Goal: Task Accomplishment & Management: Complete application form

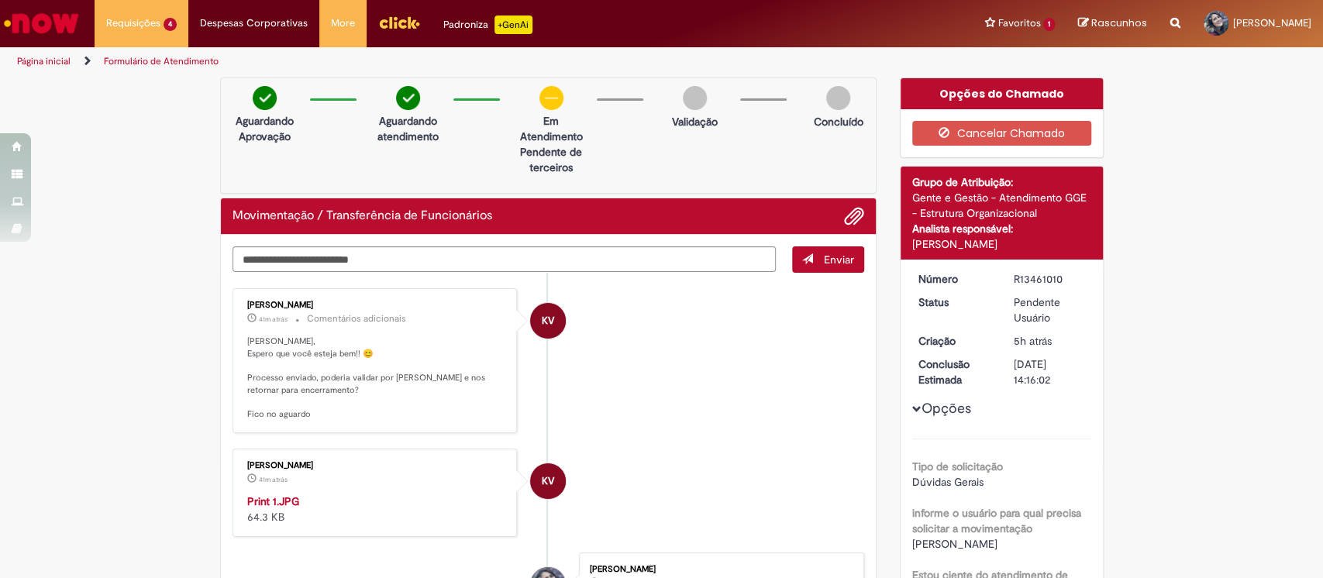
scroll to position [310, 0]
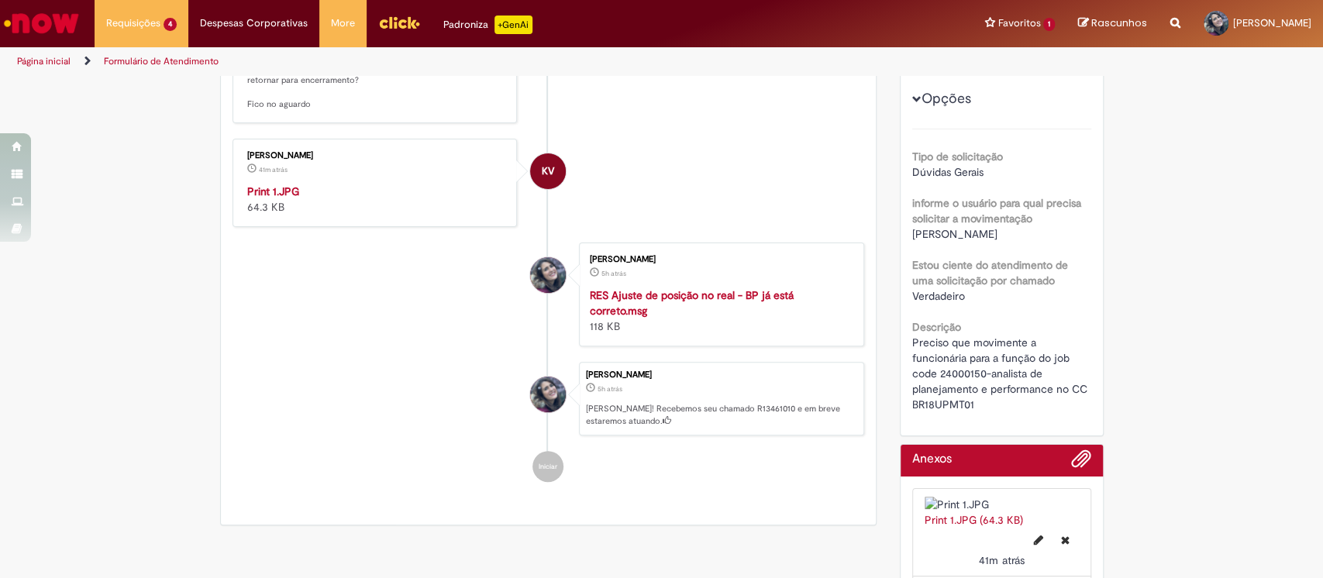
click at [970, 228] on span "[PERSON_NAME]" at bounding box center [954, 234] width 85 height 14
copy div "[PERSON_NAME]"
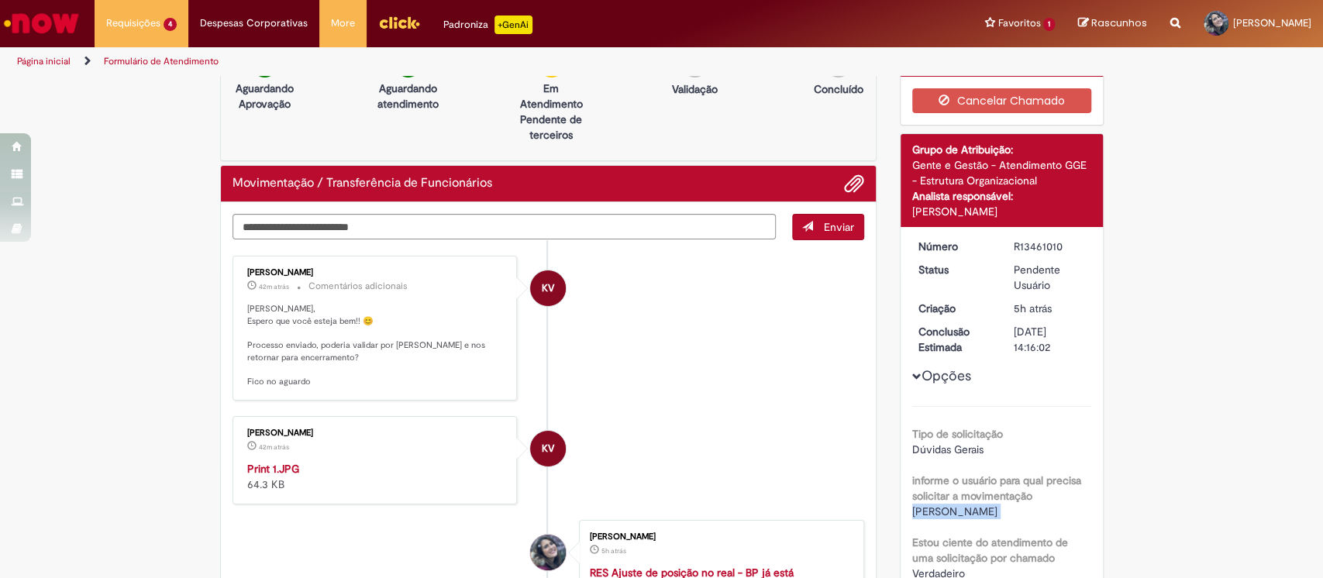
scroll to position [0, 0]
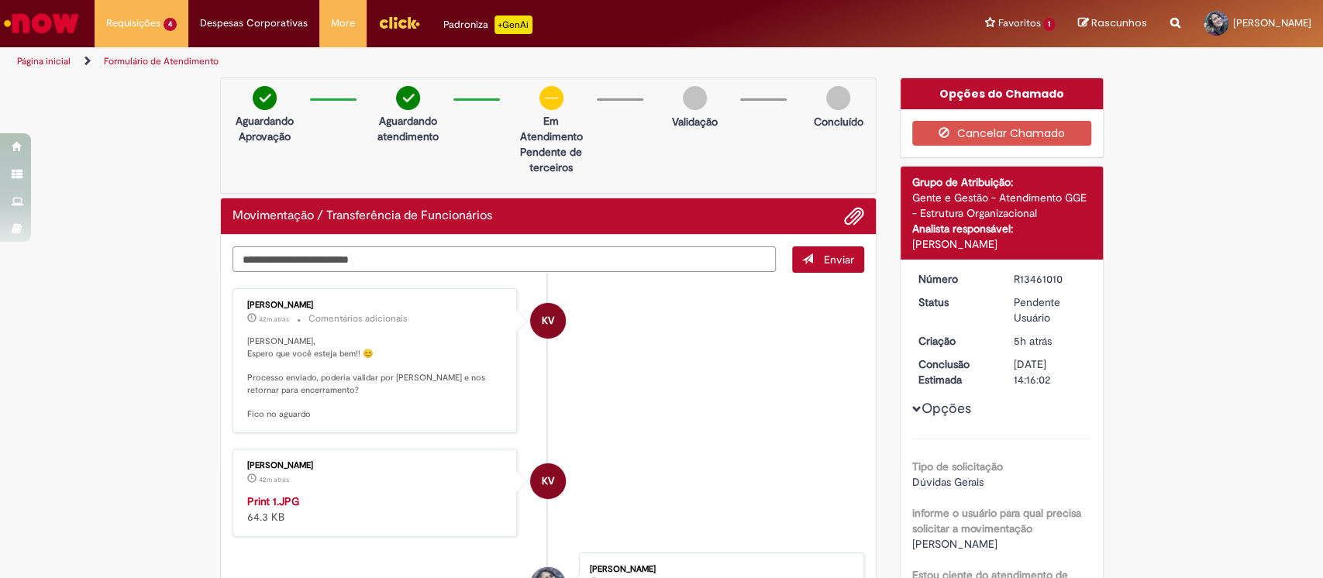
click at [349, 251] on textarea "Digite sua mensagem aqui..." at bounding box center [504, 259] width 544 height 26
type textarea "**********"
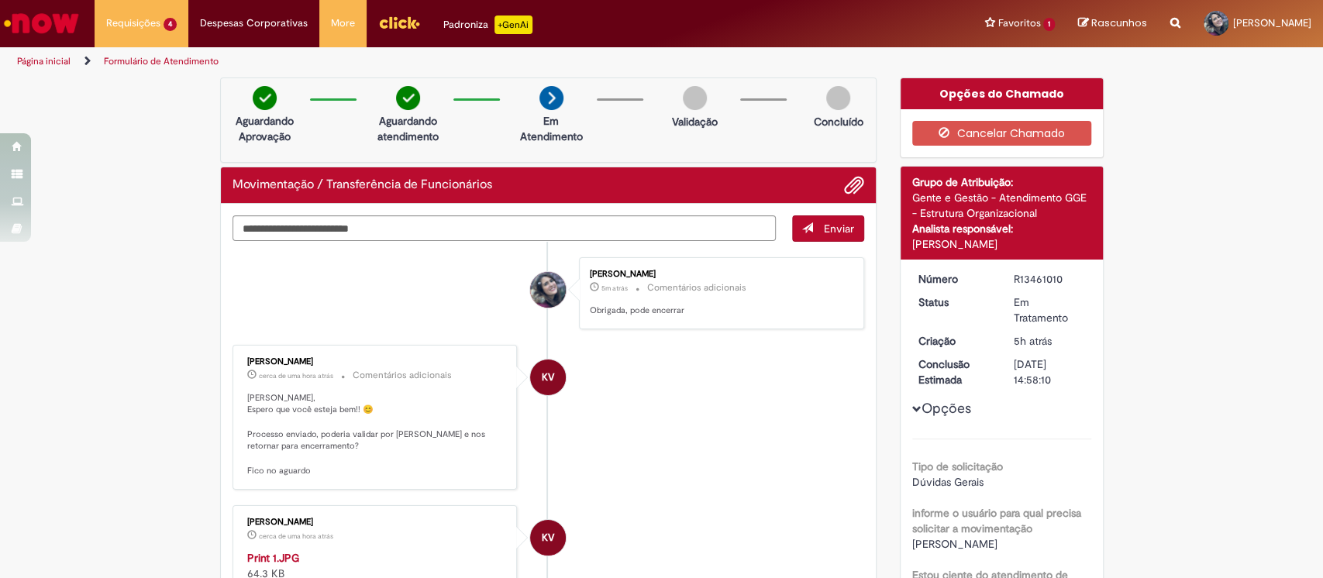
click at [50, 24] on img "Ir para a Homepage" at bounding box center [42, 23] width 80 height 31
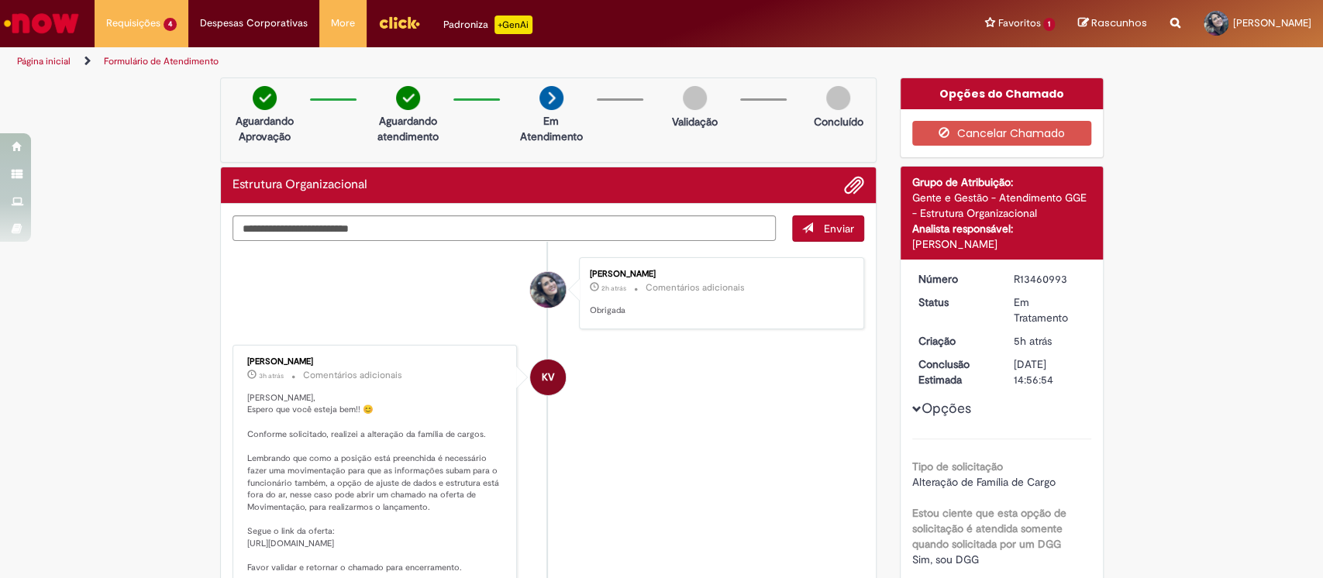
scroll to position [279, 0]
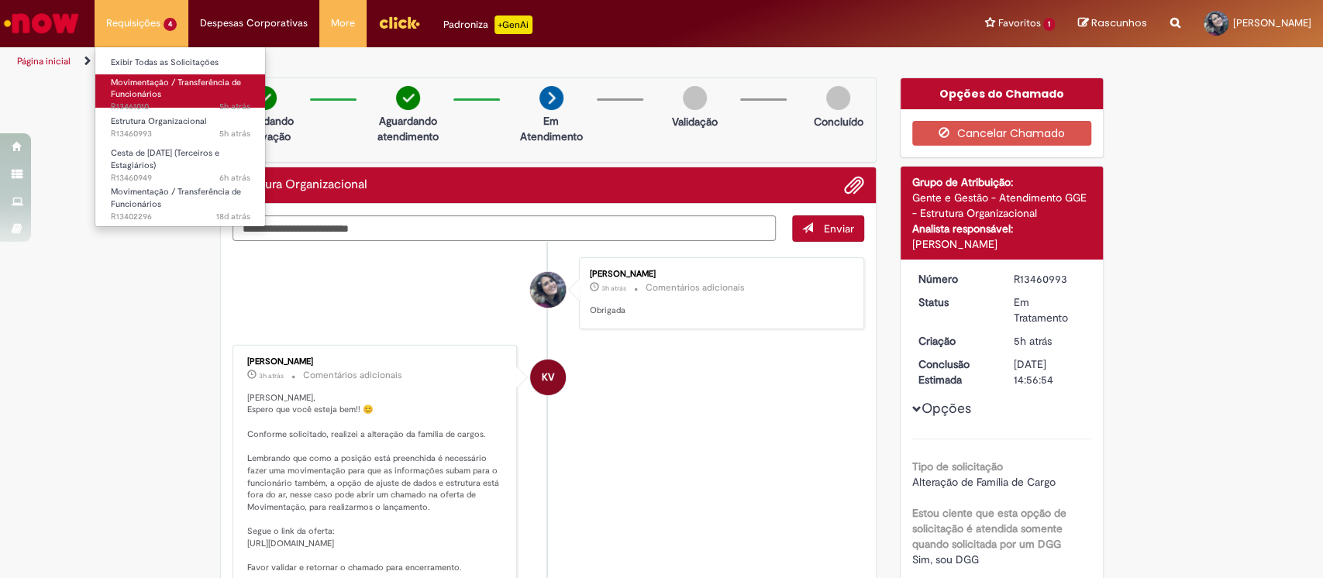
click at [144, 84] on span "Movimentação / Transferência de Funcionários" at bounding box center [176, 89] width 130 height 24
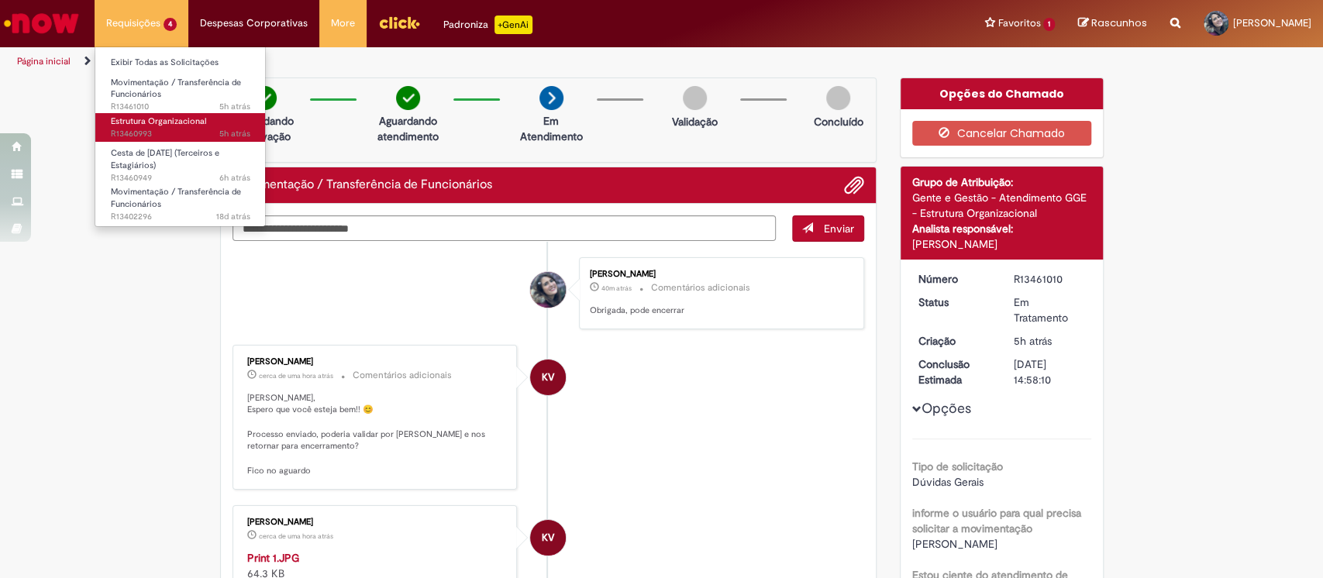
click at [159, 123] on span "Estrutura Organizacional" at bounding box center [158, 121] width 95 height 12
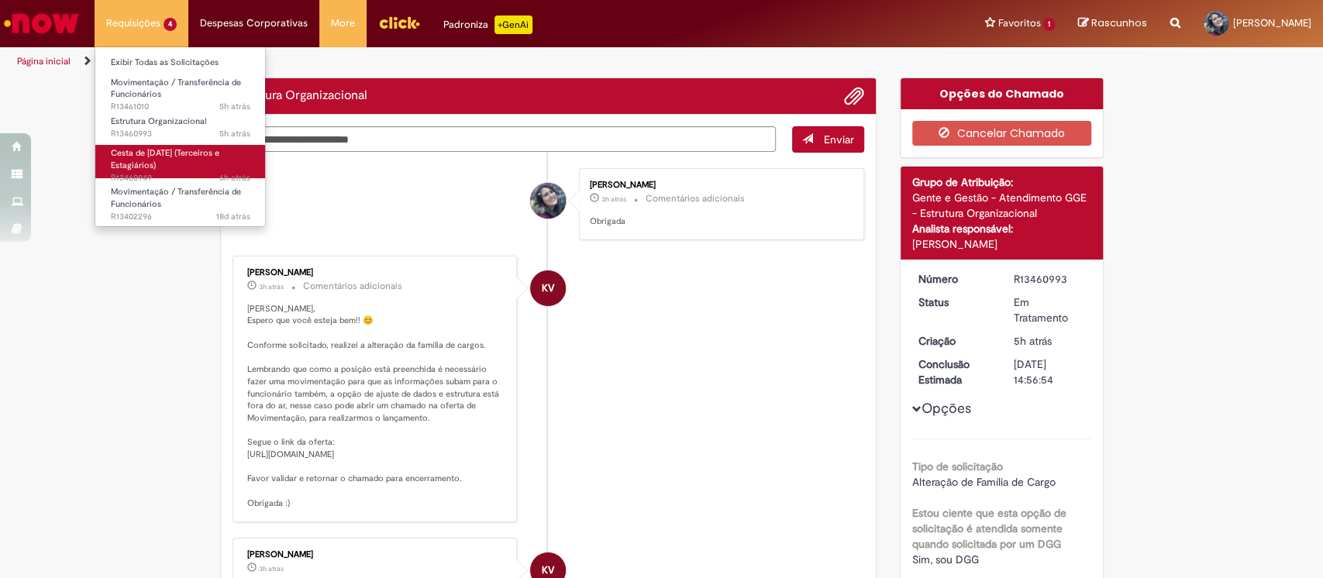
click at [164, 156] on span "Cesta de [DATE] (Terceiros e Estagiários)" at bounding box center [165, 159] width 108 height 24
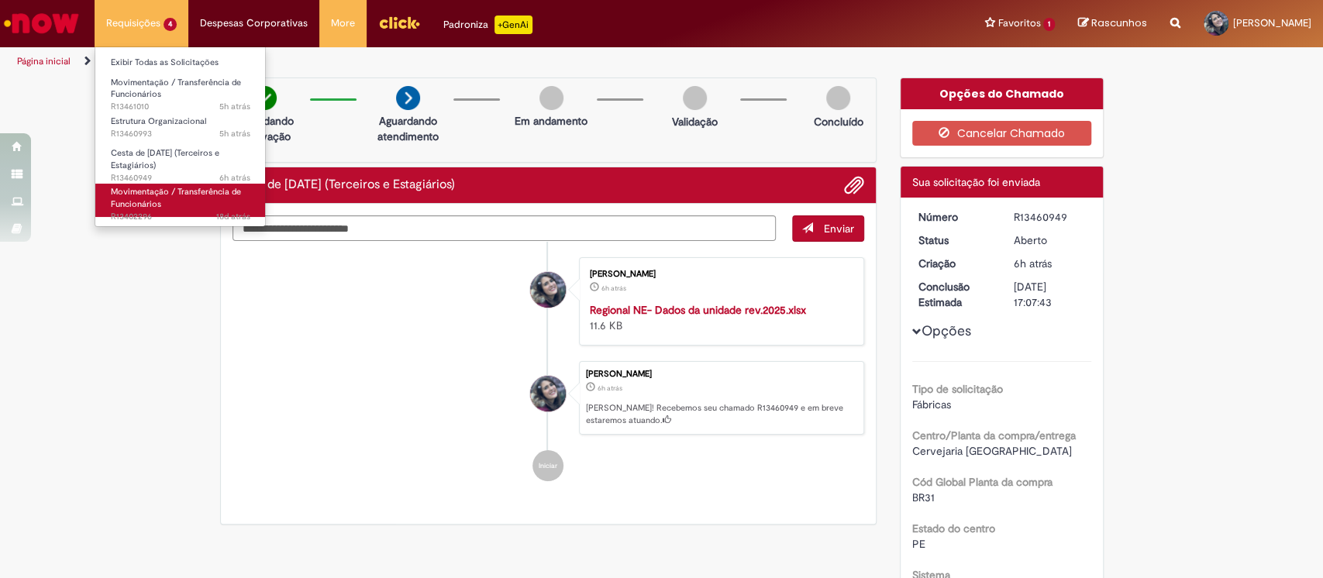
click at [173, 197] on link "Movimentação / Transferência de Funcionários 18d atrás 18 dias atrás R13402296" at bounding box center [180, 200] width 170 height 33
